Goal: Check status: Check status

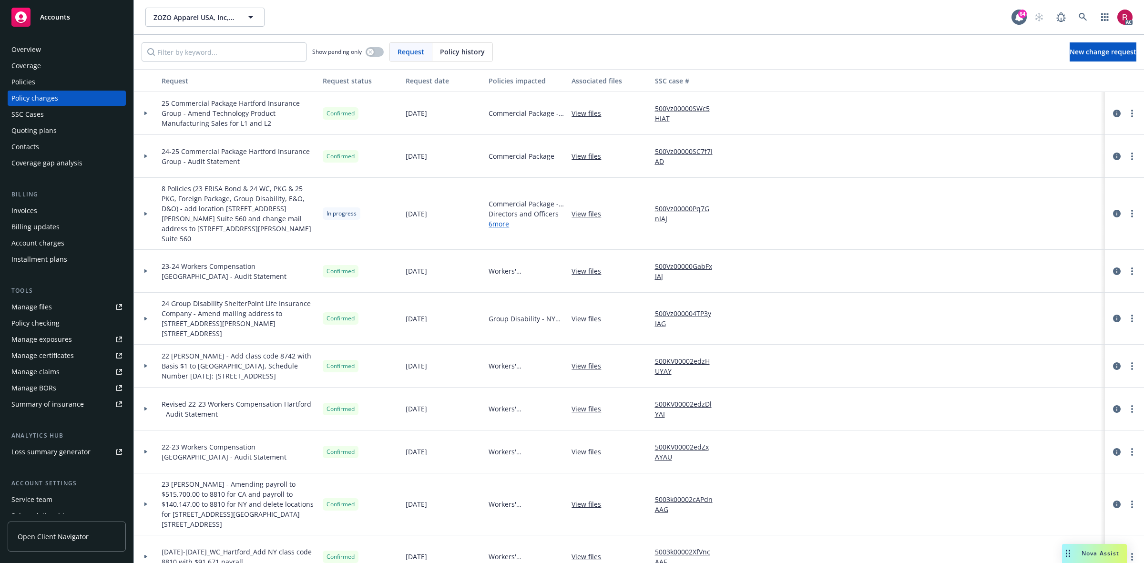
click at [51, 96] on div "Policy changes" at bounding box center [34, 98] width 47 height 15
